Goal: Browse casually

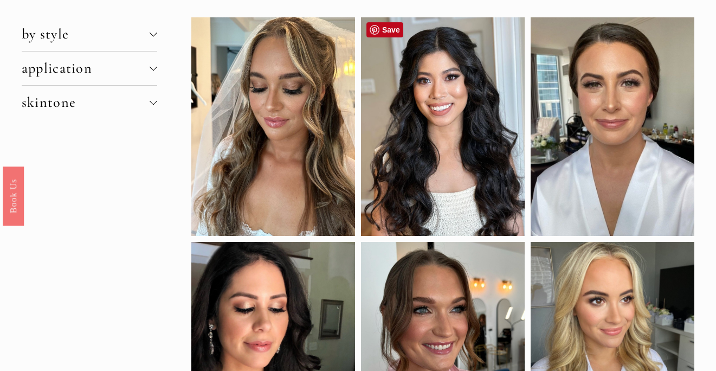
scroll to position [215, 0]
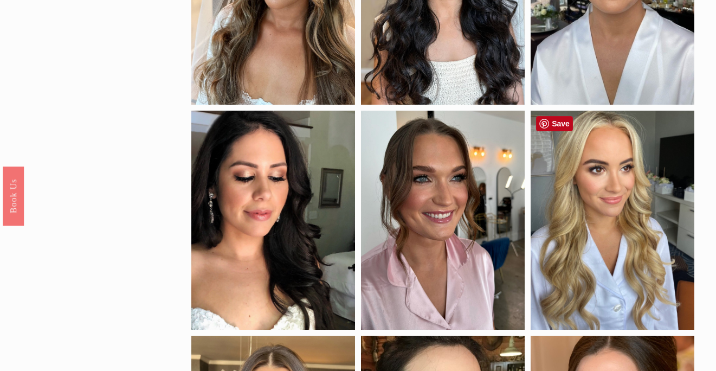
click at [610, 204] on div at bounding box center [613, 220] width 164 height 219
click at [591, 218] on div at bounding box center [613, 220] width 164 height 219
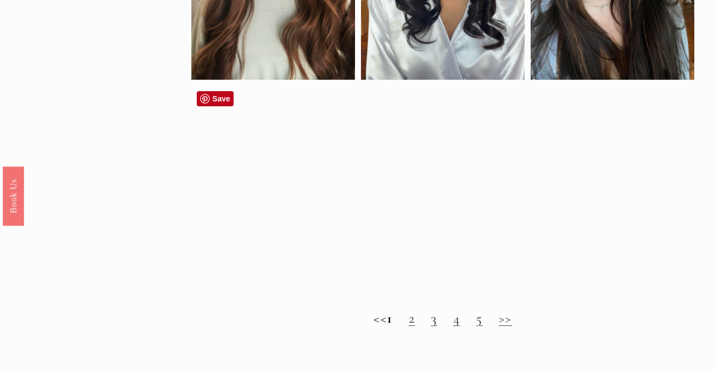
scroll to position [915, 0]
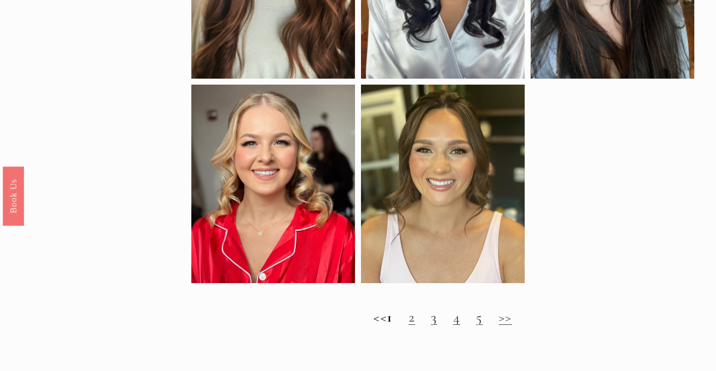
click at [417, 319] on h2 "<< 1 2 3 4 5 >>" at bounding box center [443, 317] width 504 height 17
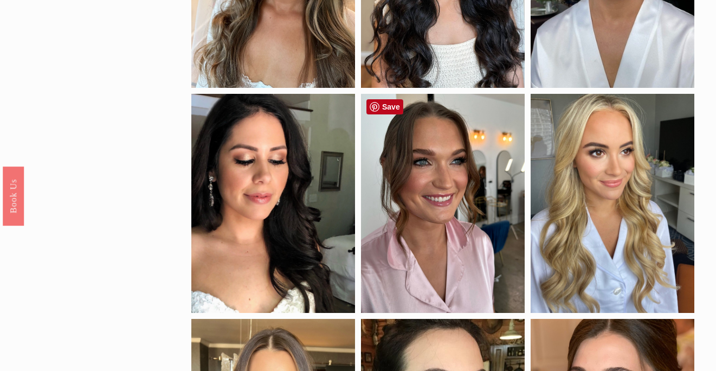
scroll to position [48, 0]
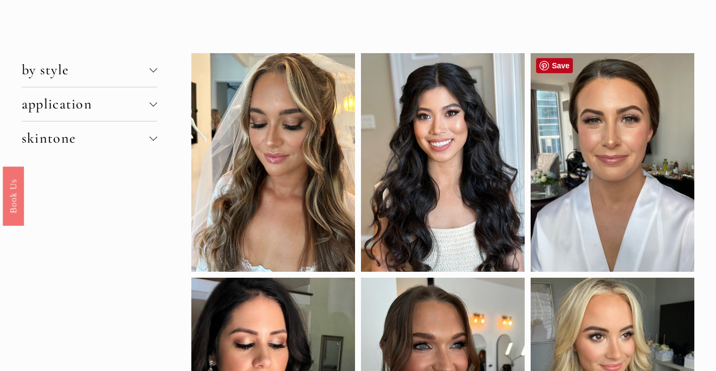
click at [626, 140] on div at bounding box center [613, 162] width 164 height 219
